Goal: Find specific page/section: Find specific page/section

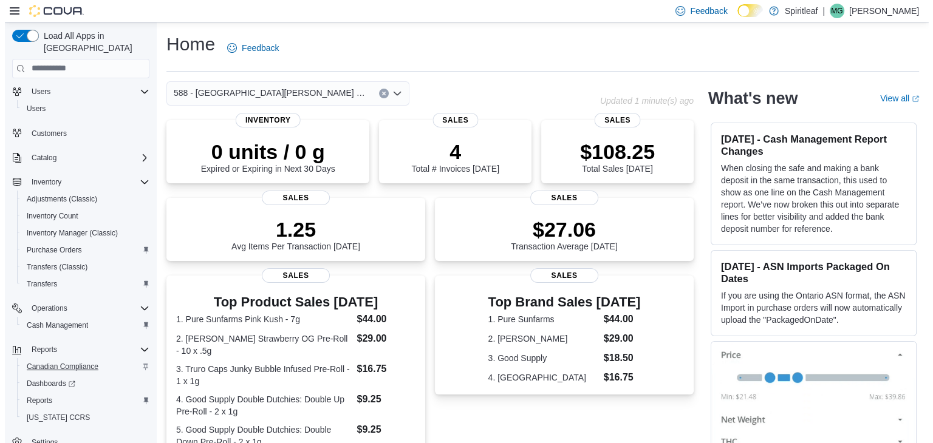
scroll to position [103, 0]
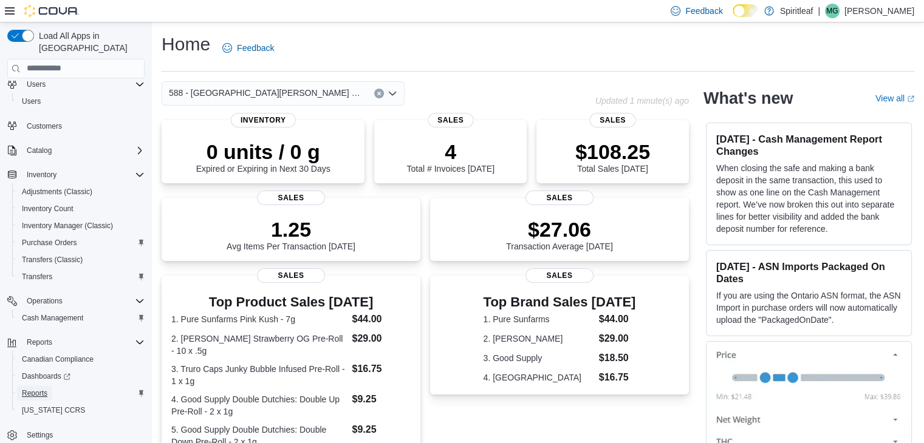
click at [33, 389] on span "Reports" at bounding box center [35, 394] width 26 height 10
